Goal: Use online tool/utility

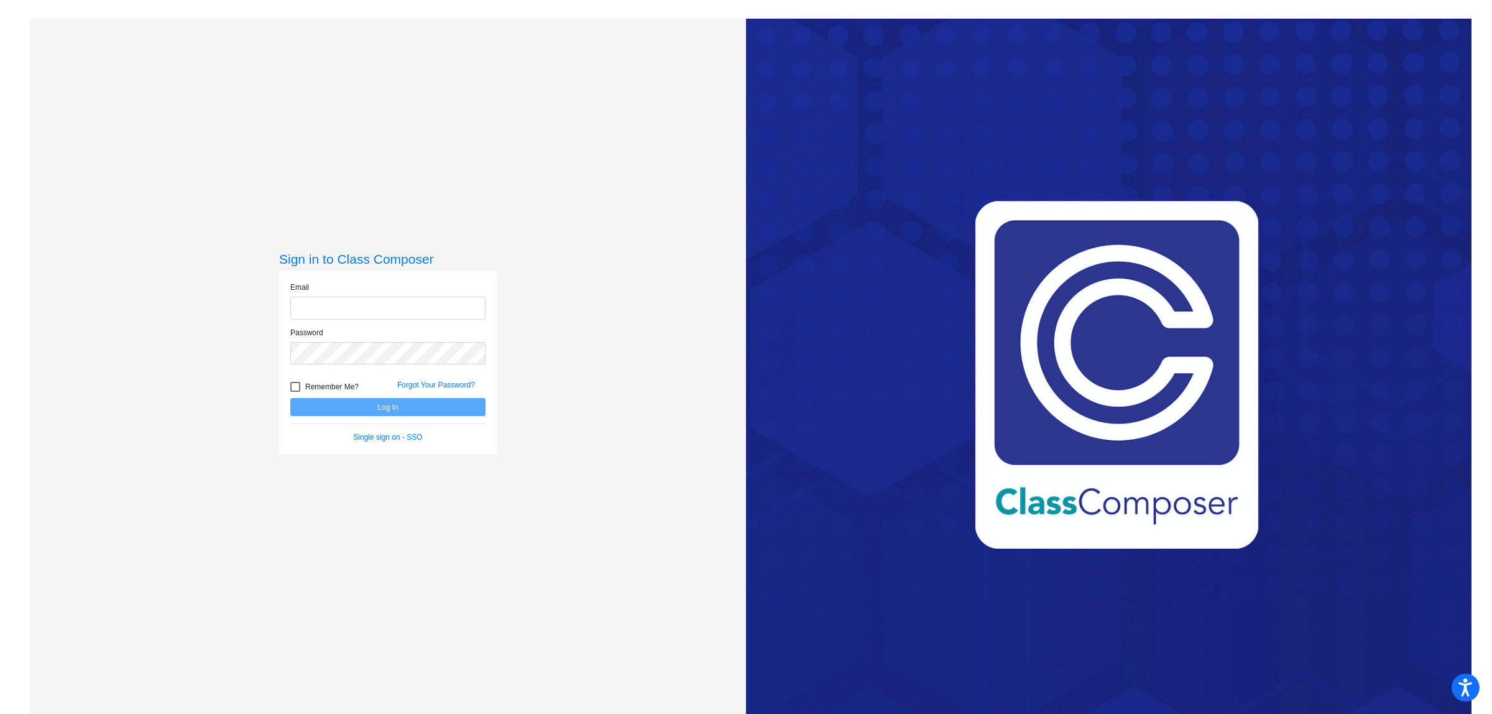
type input "[EMAIL_ADDRESS][DOMAIN_NAME]"
click at [367, 414] on button "Log In" at bounding box center [387, 407] width 195 height 18
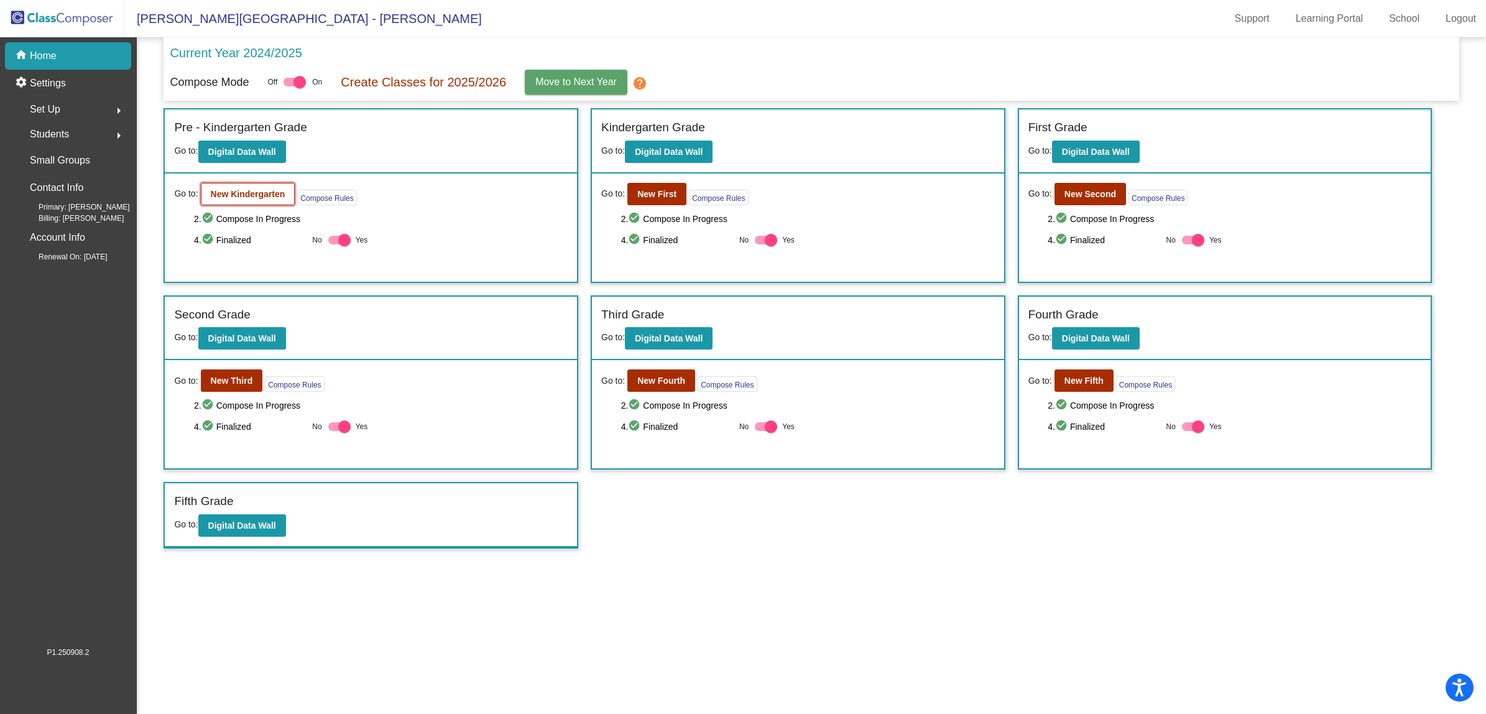
click at [240, 195] on b "New Kindergarten" at bounding box center [248, 194] width 75 height 10
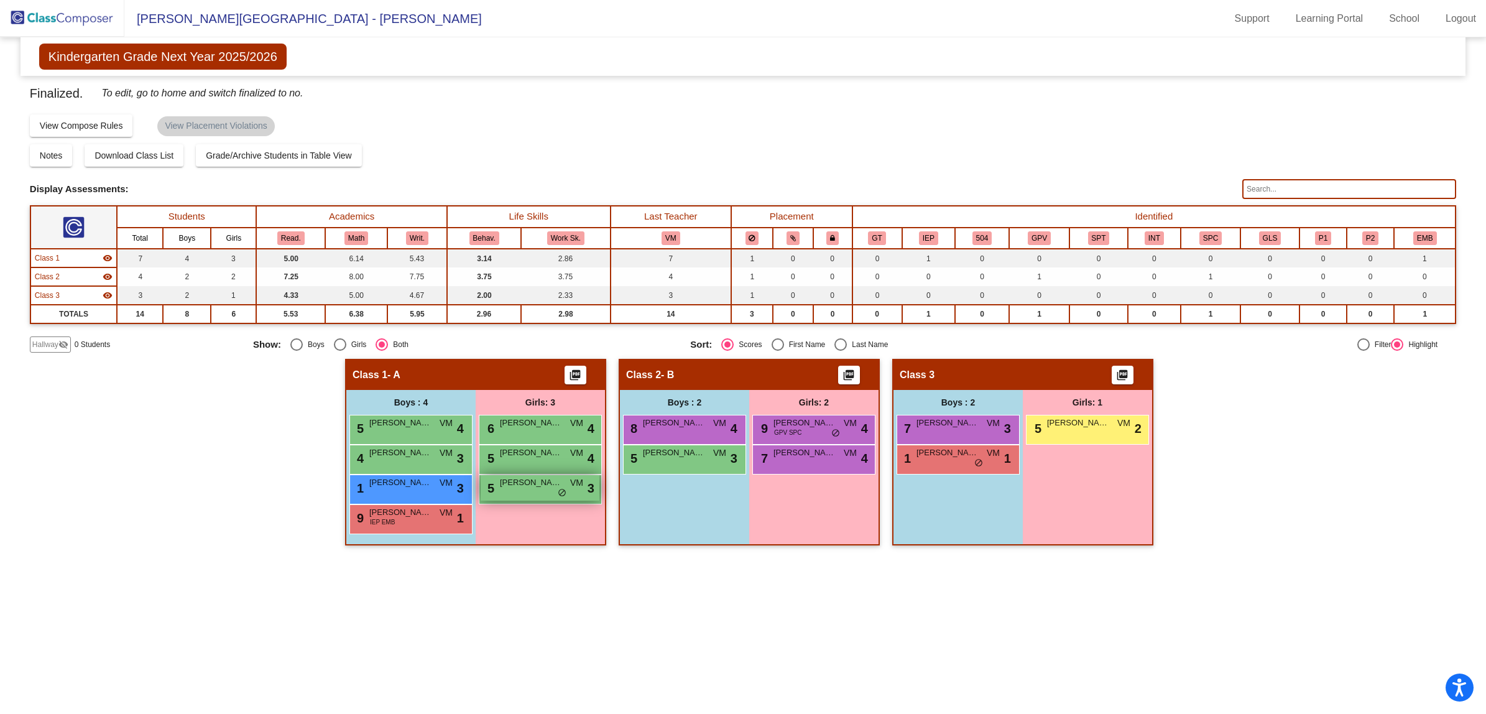
click at [553, 489] on div "5 [PERSON_NAME] VM lock do_not_disturb_alt 3" at bounding box center [540, 487] width 119 height 25
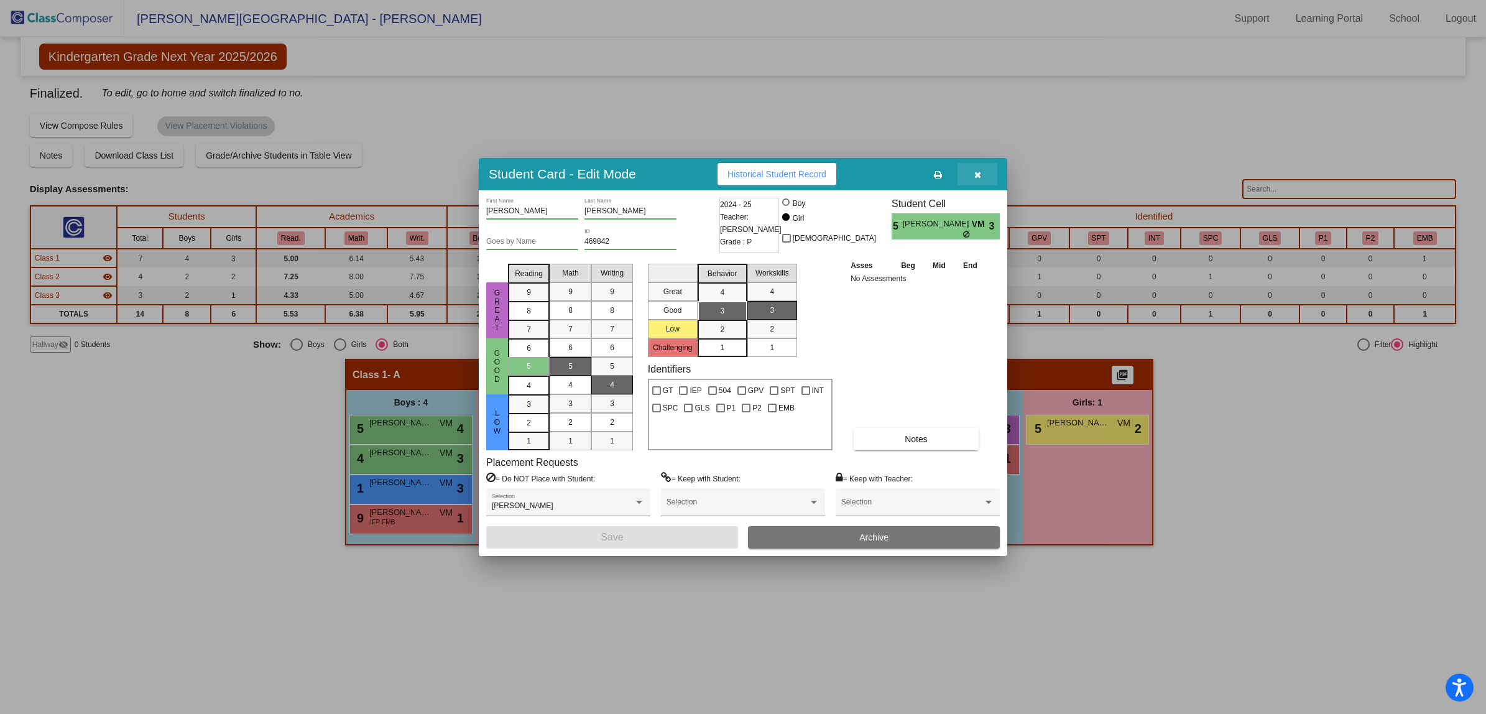
click at [976, 172] on icon "button" at bounding box center [977, 174] width 7 height 9
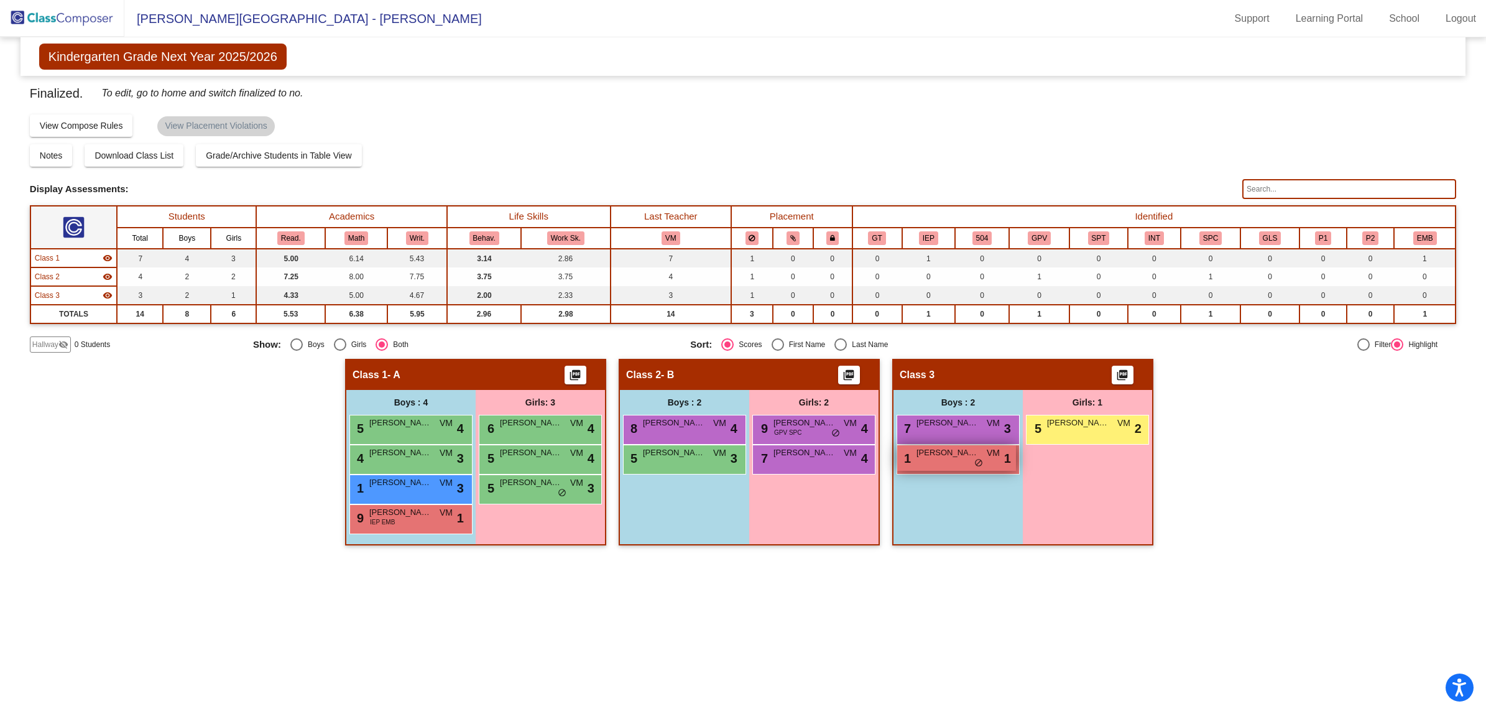
click at [949, 461] on div "1 [PERSON_NAME] VM lock do_not_disturb_alt 1" at bounding box center [956, 457] width 119 height 25
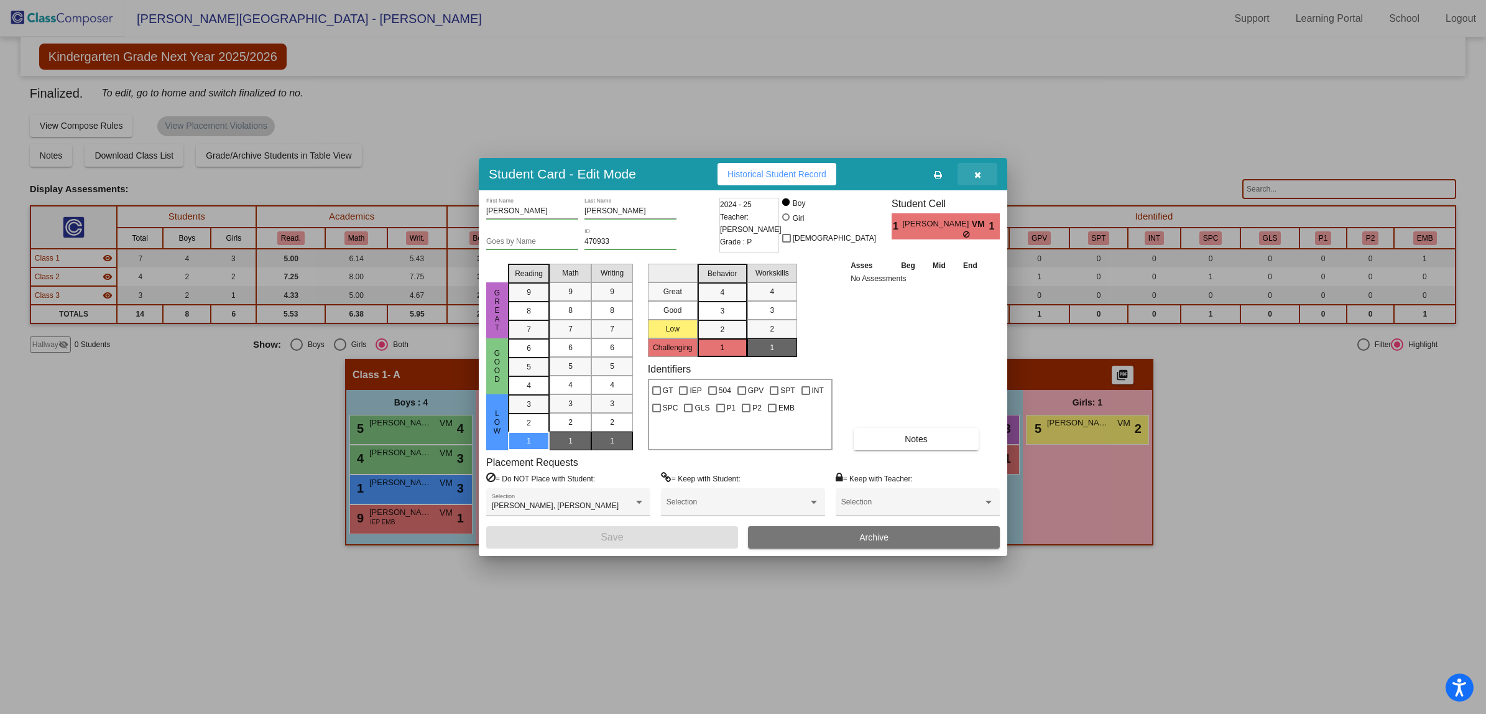
click at [977, 172] on icon "button" at bounding box center [977, 174] width 7 height 9
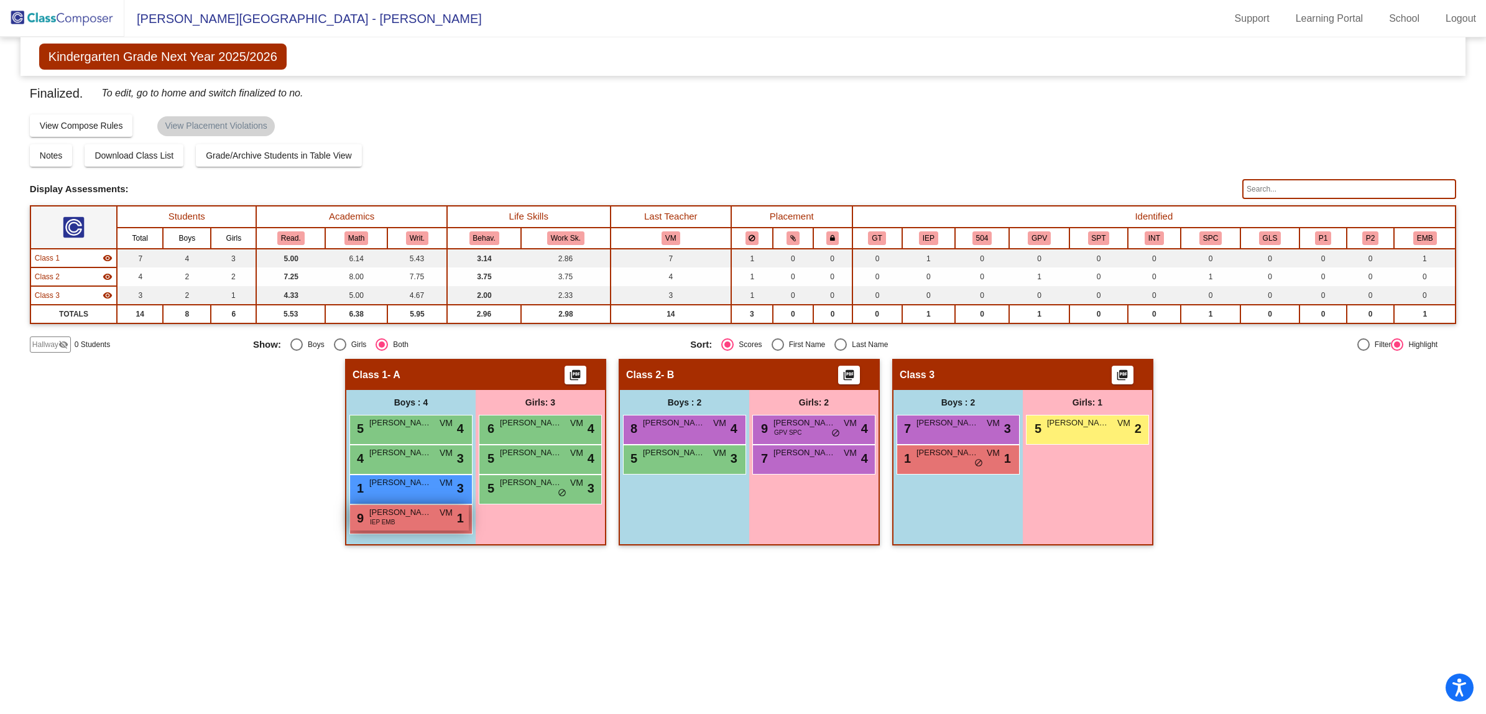
click at [410, 513] on span "[PERSON_NAME] [PERSON_NAME]" at bounding box center [400, 512] width 62 height 12
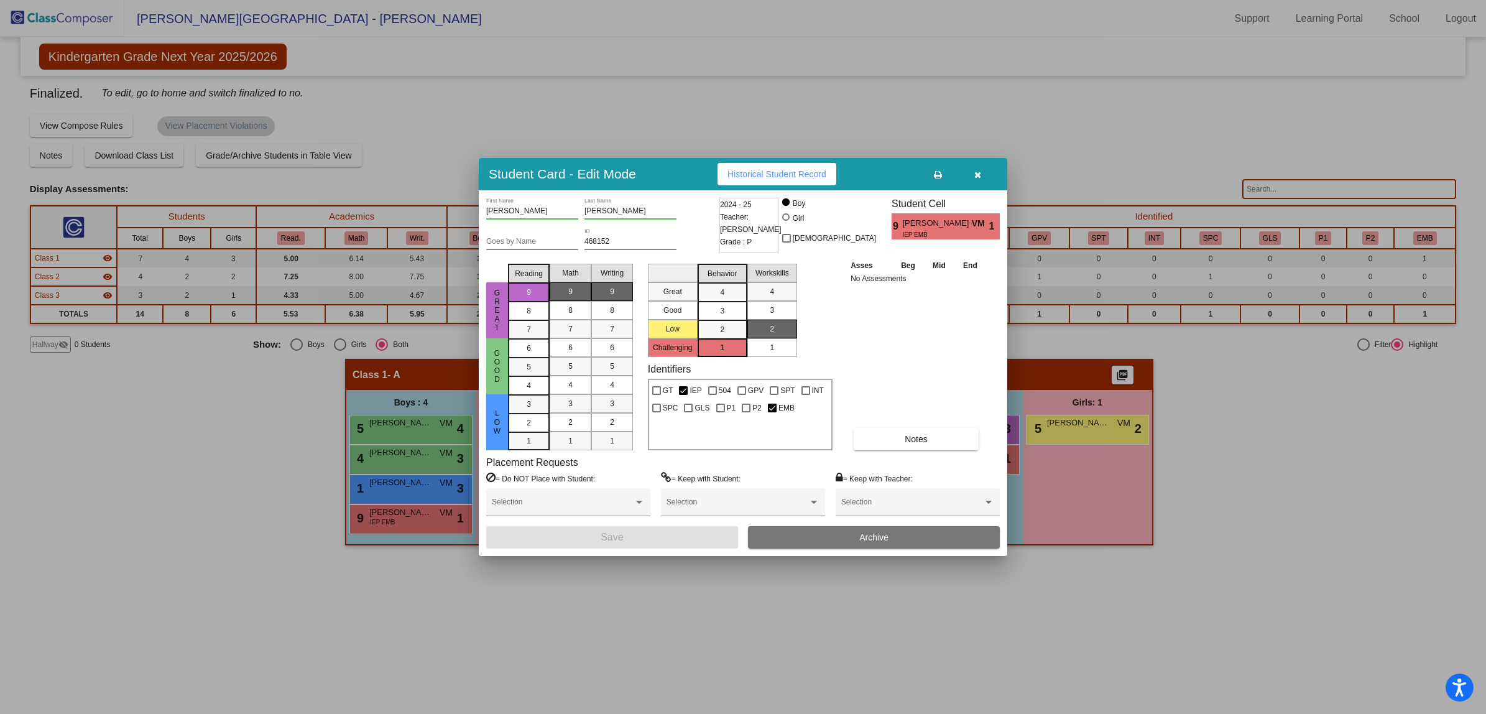
click at [973, 178] on button "button" at bounding box center [977, 174] width 40 height 22
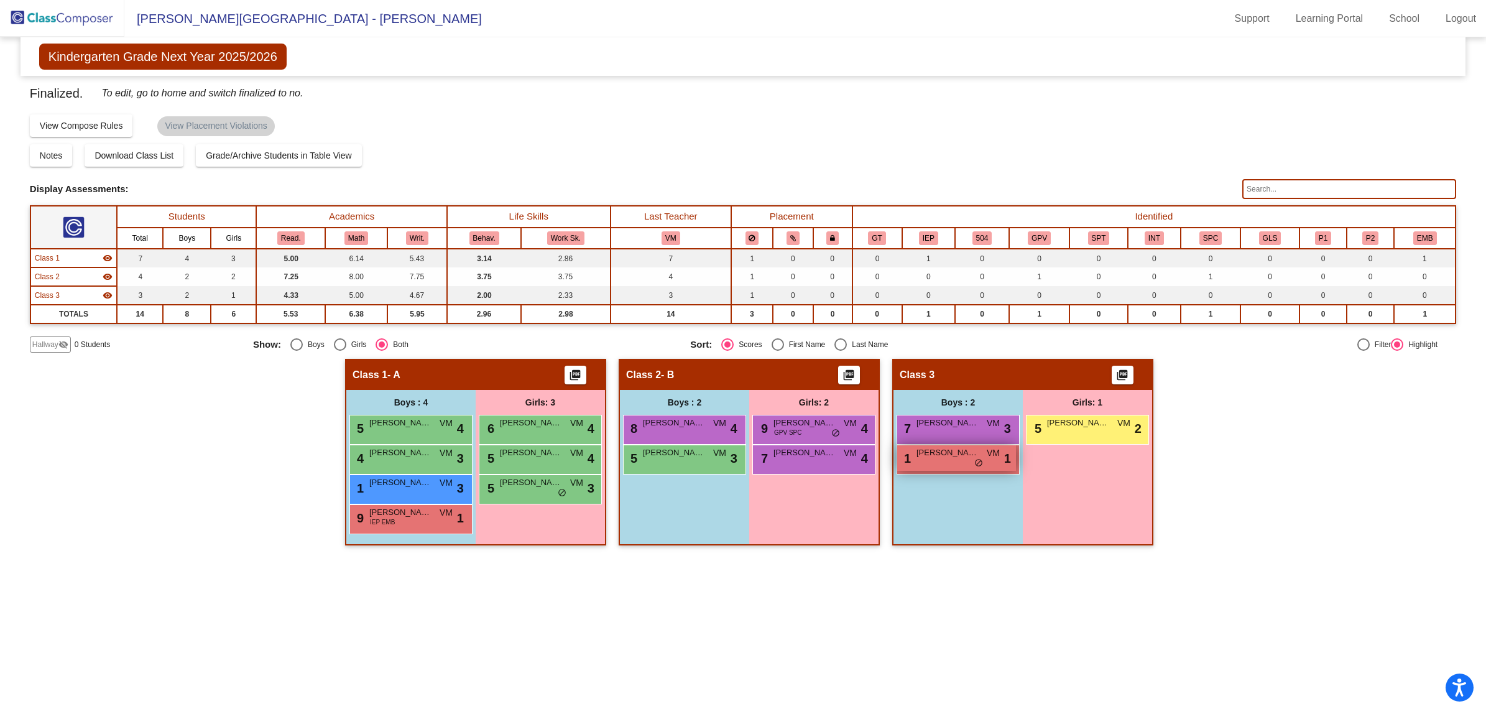
click at [958, 458] on div "1 [PERSON_NAME] VM lock do_not_disturb_alt 1" at bounding box center [956, 457] width 119 height 25
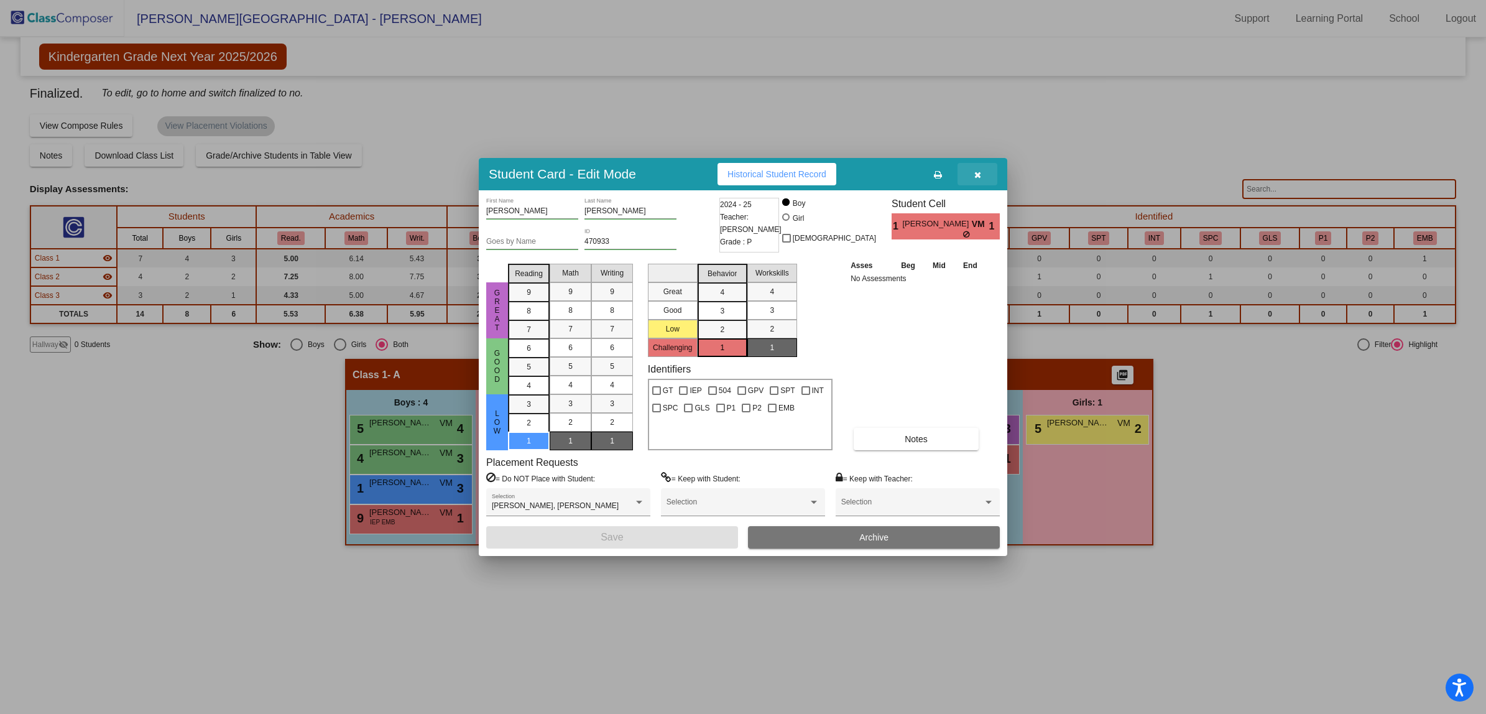
click at [976, 175] on icon "button" at bounding box center [977, 174] width 7 height 9
